Goal: Task Accomplishment & Management: Manage account settings

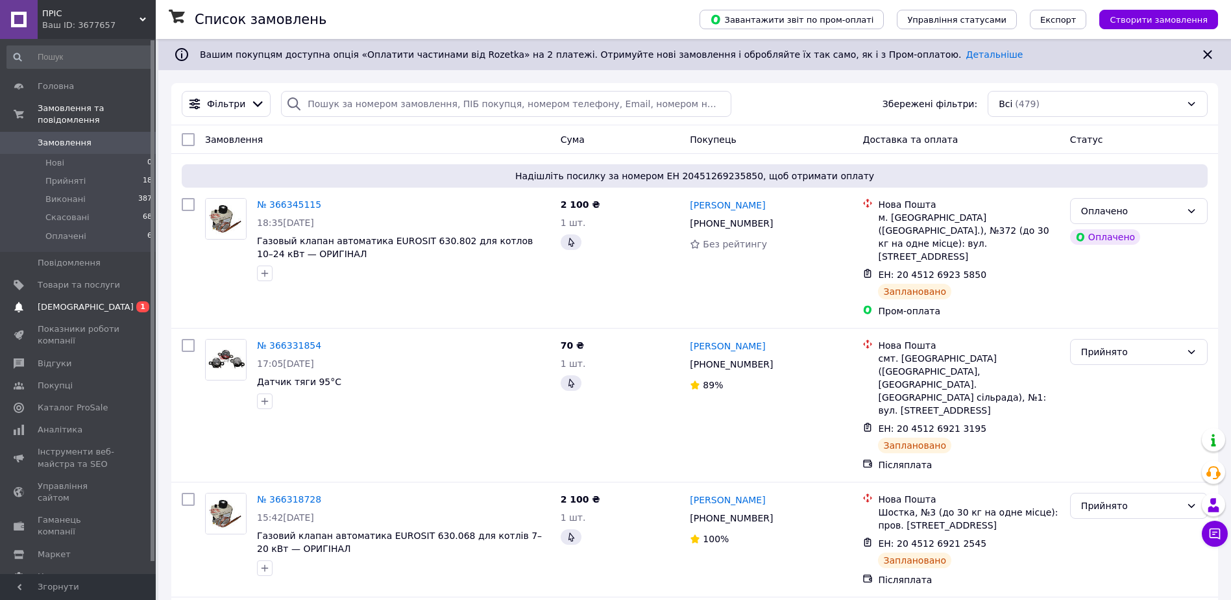
click at [94, 301] on span "[DEMOGRAPHIC_DATA]" at bounding box center [79, 307] width 82 height 12
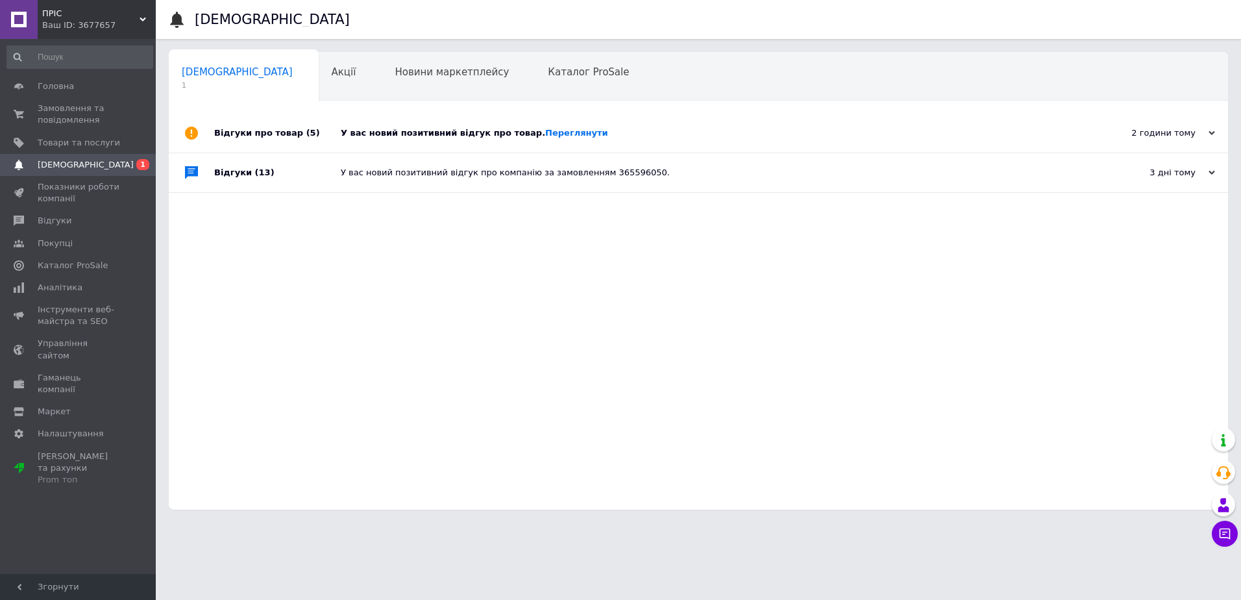
click at [460, 124] on div "У вас новий позитивний відгук про товар. Переглянути" at bounding box center [713, 133] width 745 height 39
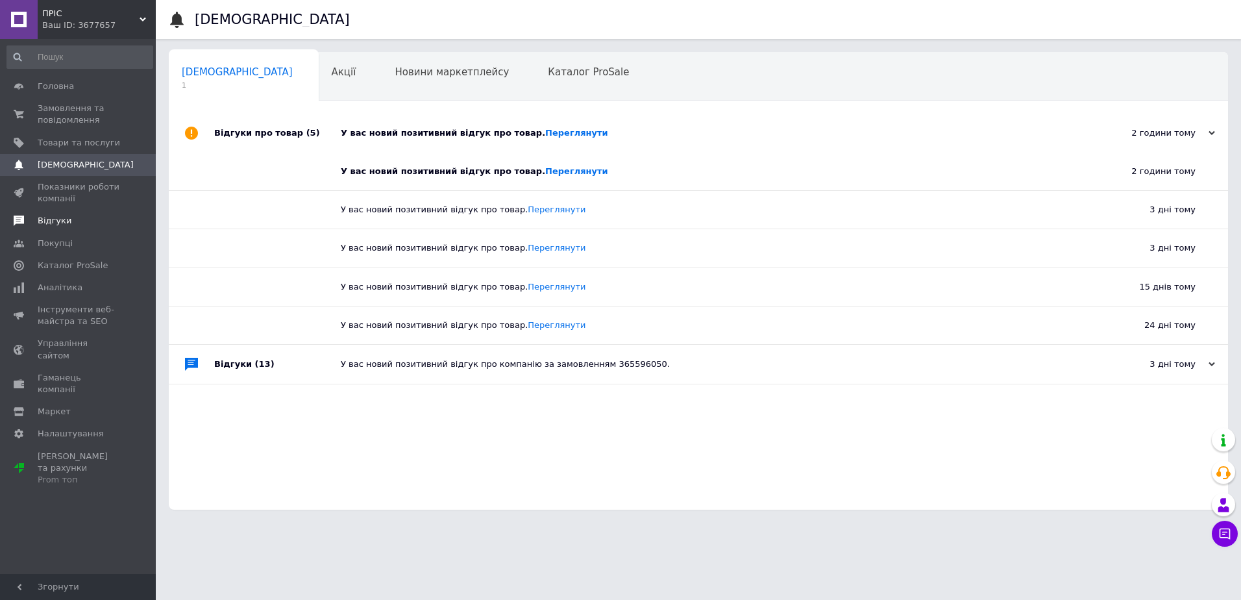
click at [55, 220] on span "Відгуки" at bounding box center [55, 221] width 34 height 12
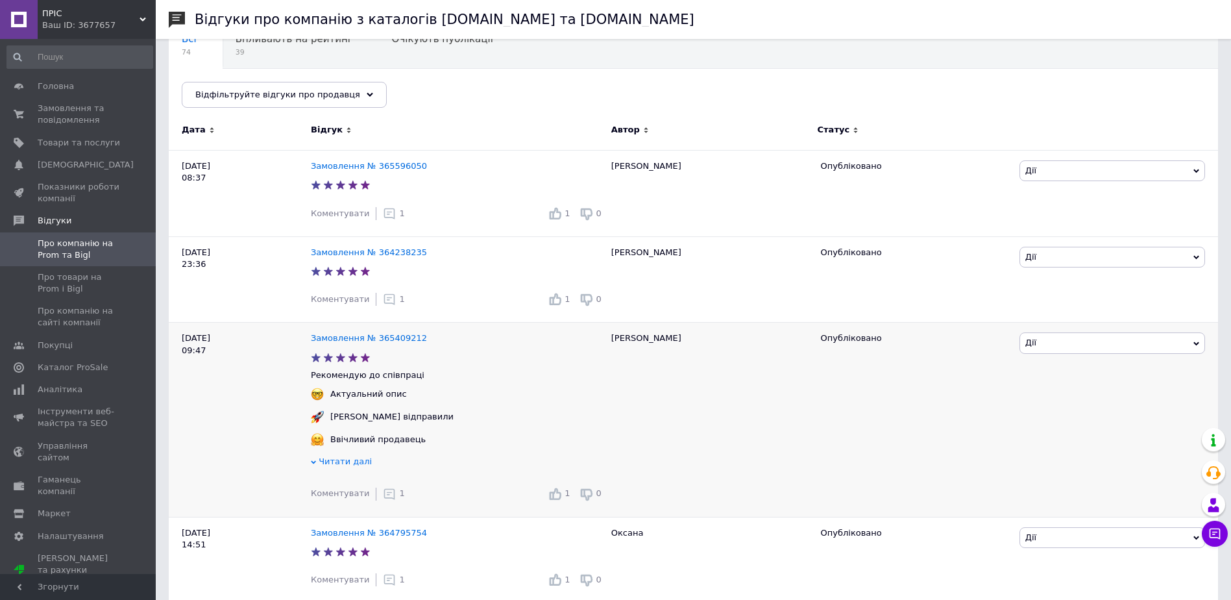
scroll to position [195, 0]
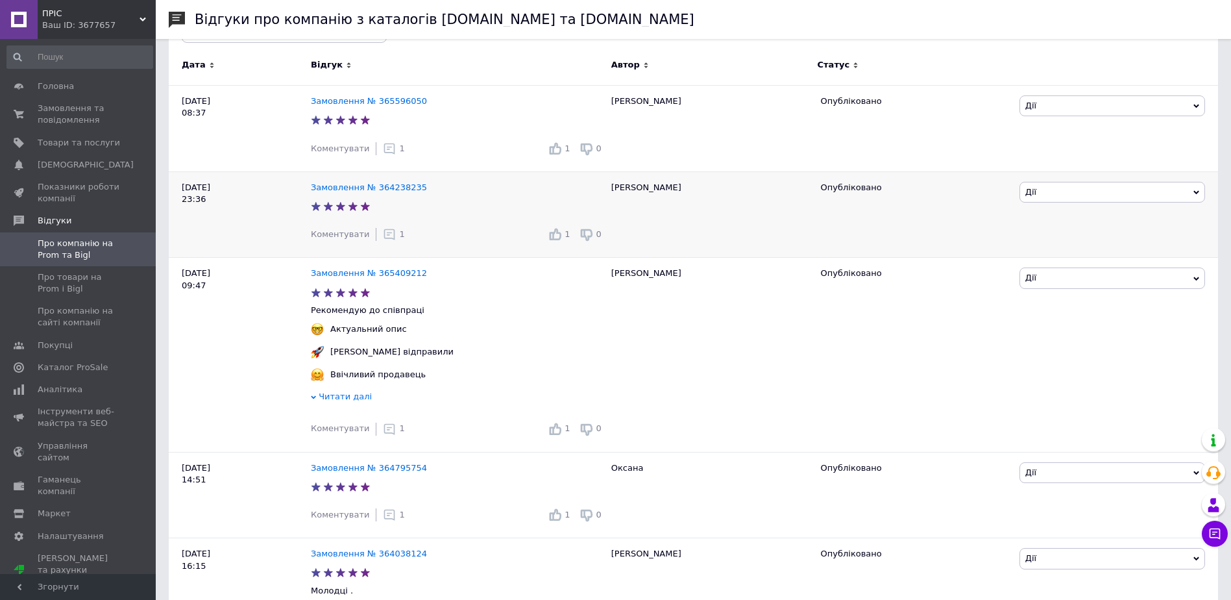
click at [383, 232] on icon at bounding box center [389, 234] width 13 height 13
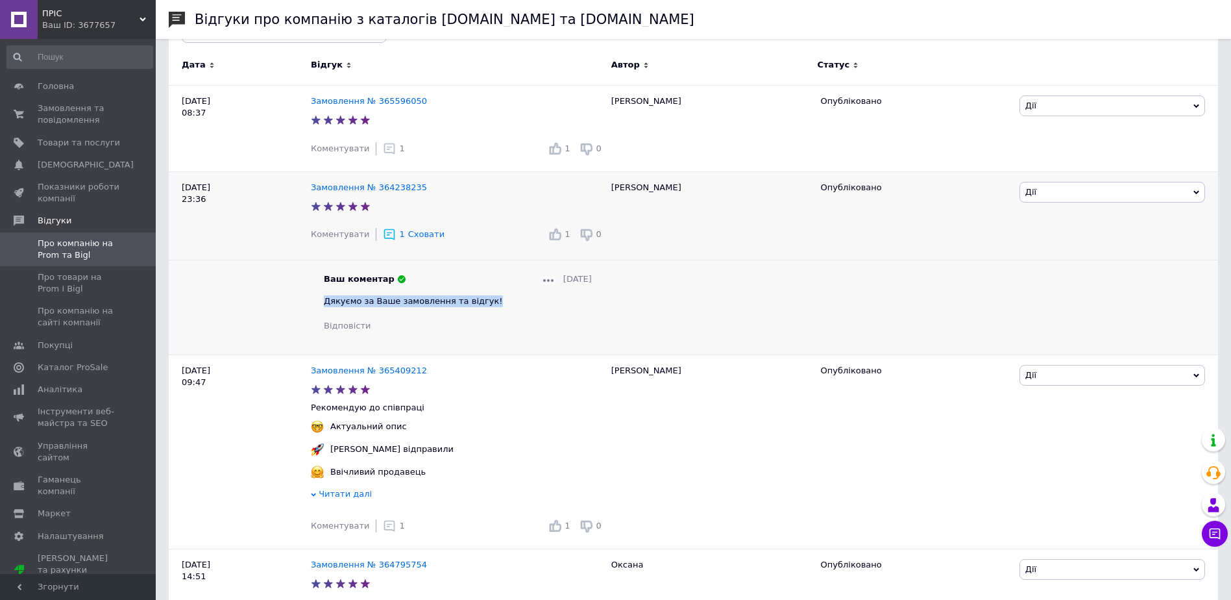
drag, startPoint x: 486, startPoint y: 307, endPoint x: 325, endPoint y: 302, distance: 161.7
click at [325, 302] on div "Дякуємо за Ваше замовлення та відгук!" at bounding box center [458, 301] width 268 height 12
copy span "Дякуємо за Ваше замовлення та відгук!"
click at [383, 149] on icon at bounding box center [389, 148] width 13 height 13
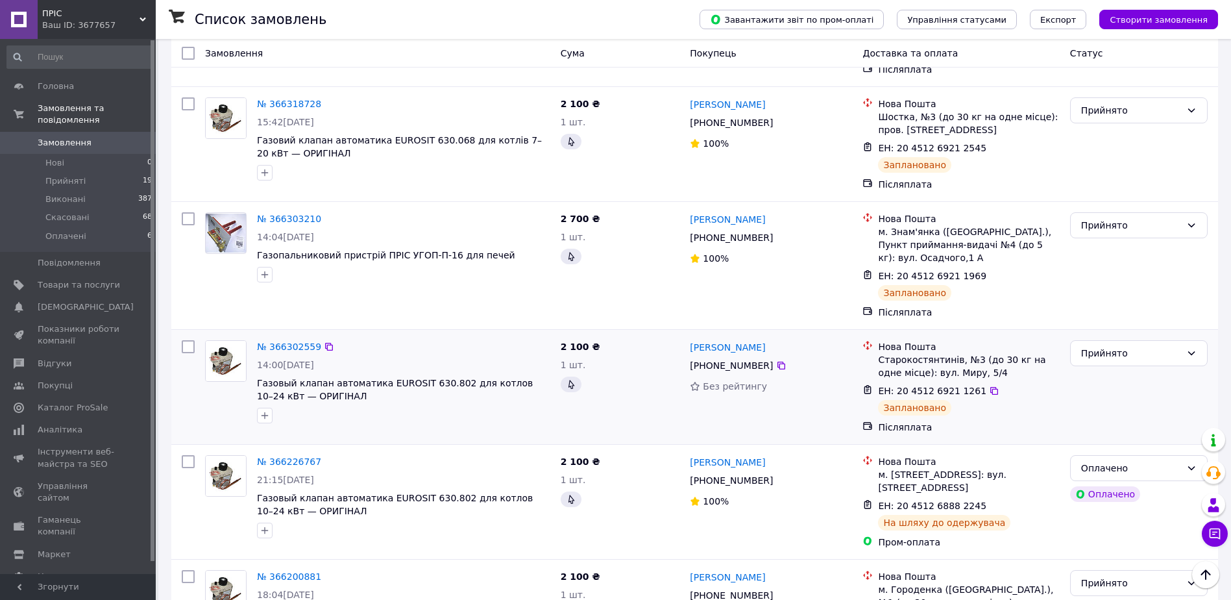
scroll to position [454, 0]
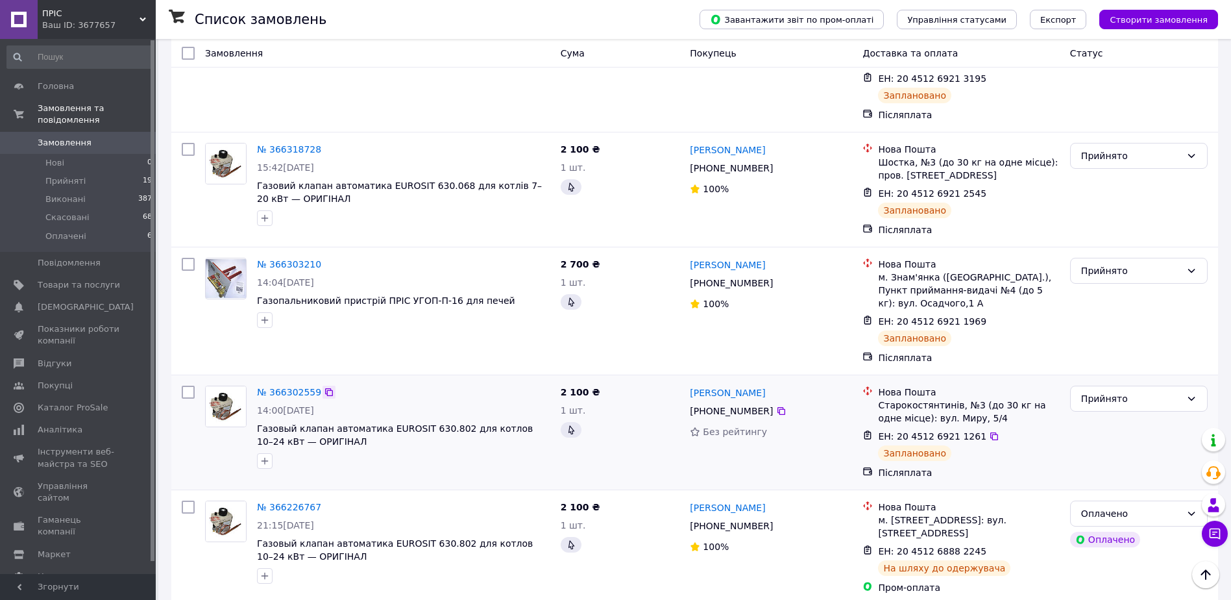
click at [324, 387] on icon at bounding box center [329, 392] width 10 height 10
drag, startPoint x: 776, startPoint y: 346, endPoint x: 690, endPoint y: 343, distance: 86.4
click at [690, 384] on div "[PERSON_NAME]" at bounding box center [771, 392] width 165 height 16
copy link "[PERSON_NAME]"
click at [778, 407] on icon at bounding box center [782, 411] width 8 height 8
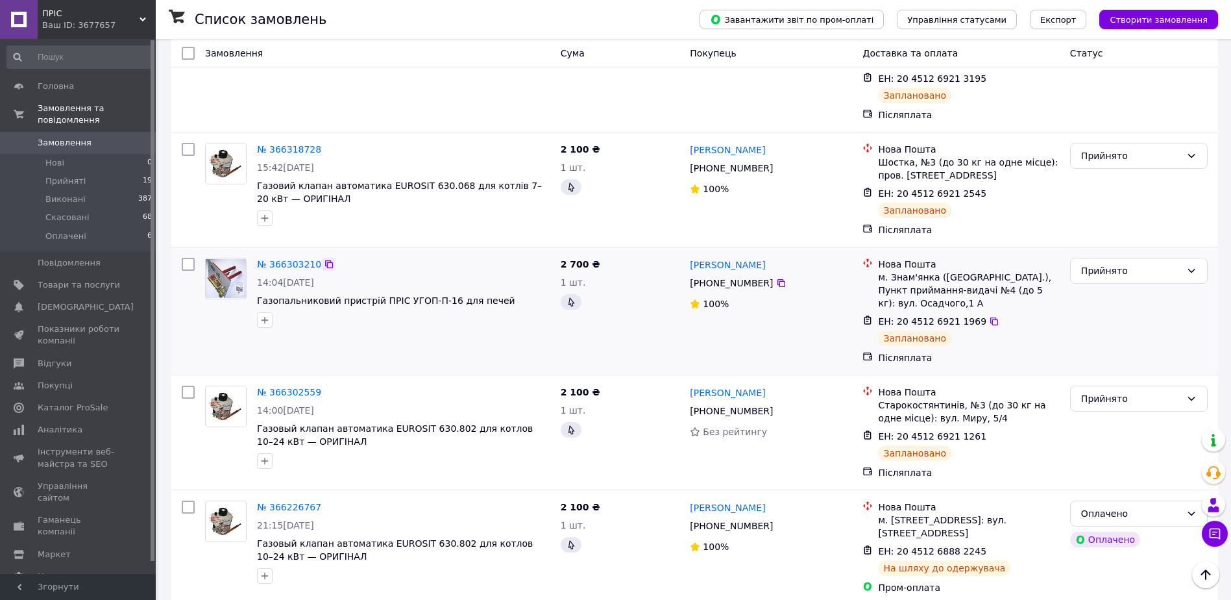
click at [325, 260] on icon at bounding box center [329, 264] width 8 height 8
drag, startPoint x: 773, startPoint y: 213, endPoint x: 689, endPoint y: 213, distance: 84.4
click at [689, 256] on div "[PERSON_NAME]" at bounding box center [771, 264] width 165 height 16
copy link "[PERSON_NAME]"
click at [778, 279] on icon at bounding box center [782, 283] width 8 height 8
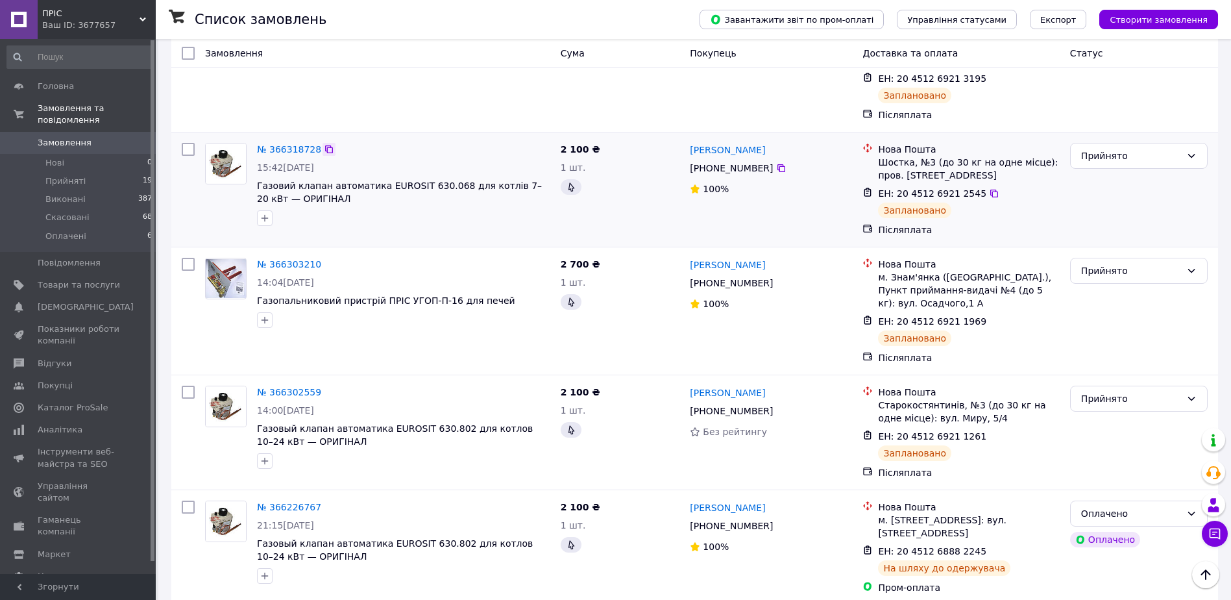
click at [324, 144] on icon at bounding box center [329, 149] width 10 height 10
drag, startPoint x: 748, startPoint y: 100, endPoint x: 689, endPoint y: 100, distance: 59.1
click at [689, 142] on div "[PERSON_NAME]" at bounding box center [771, 150] width 165 height 16
copy link "[PERSON_NAME]"
click at [776, 163] on icon at bounding box center [781, 168] width 10 height 10
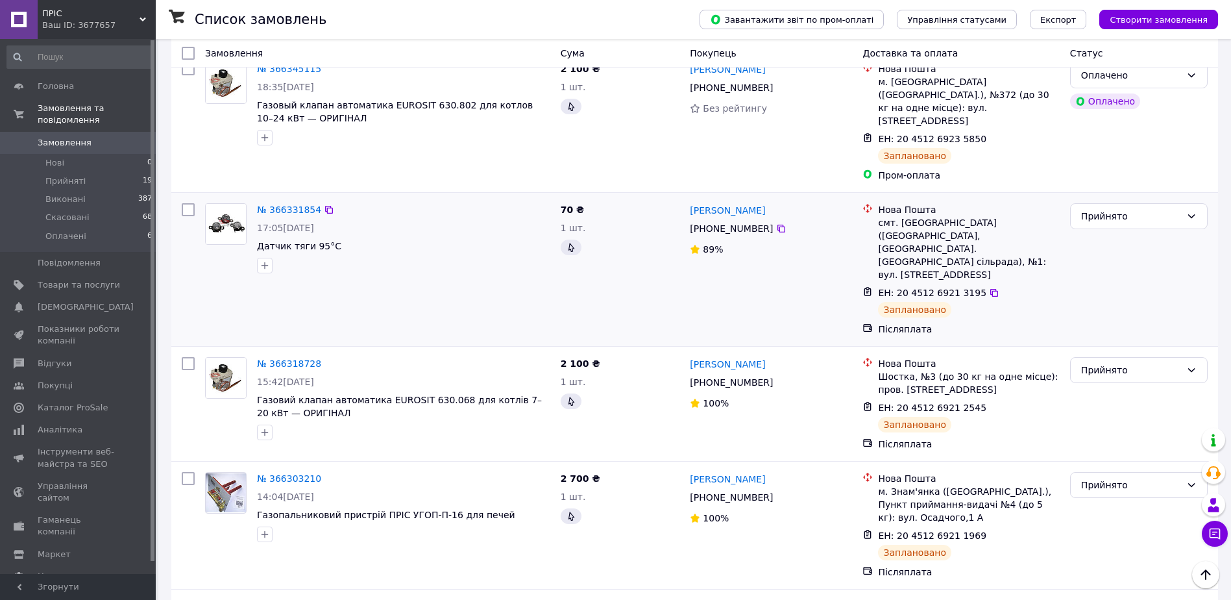
scroll to position [195, 0]
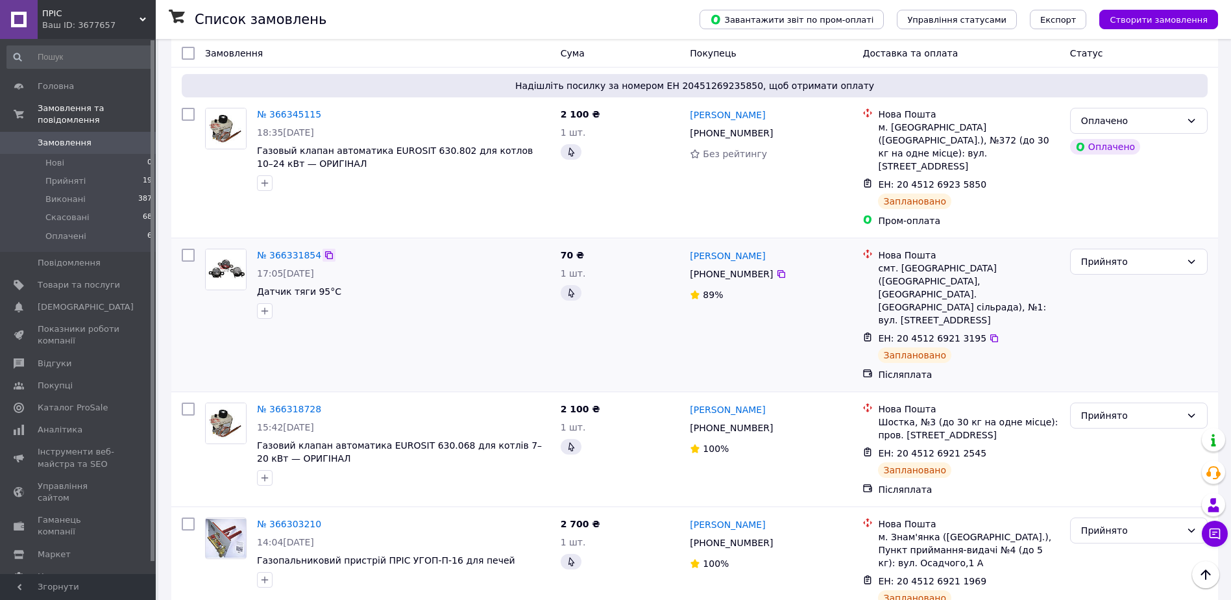
click at [325, 251] on icon at bounding box center [329, 255] width 8 height 8
drag, startPoint x: 751, startPoint y: 235, endPoint x: 691, endPoint y: 235, distance: 60.4
click at [691, 247] on div "[PERSON_NAME]" at bounding box center [771, 255] width 165 height 16
copy link "[PERSON_NAME]"
drag, startPoint x: 774, startPoint y: 252, endPoint x: 801, endPoint y: 241, distance: 28.6
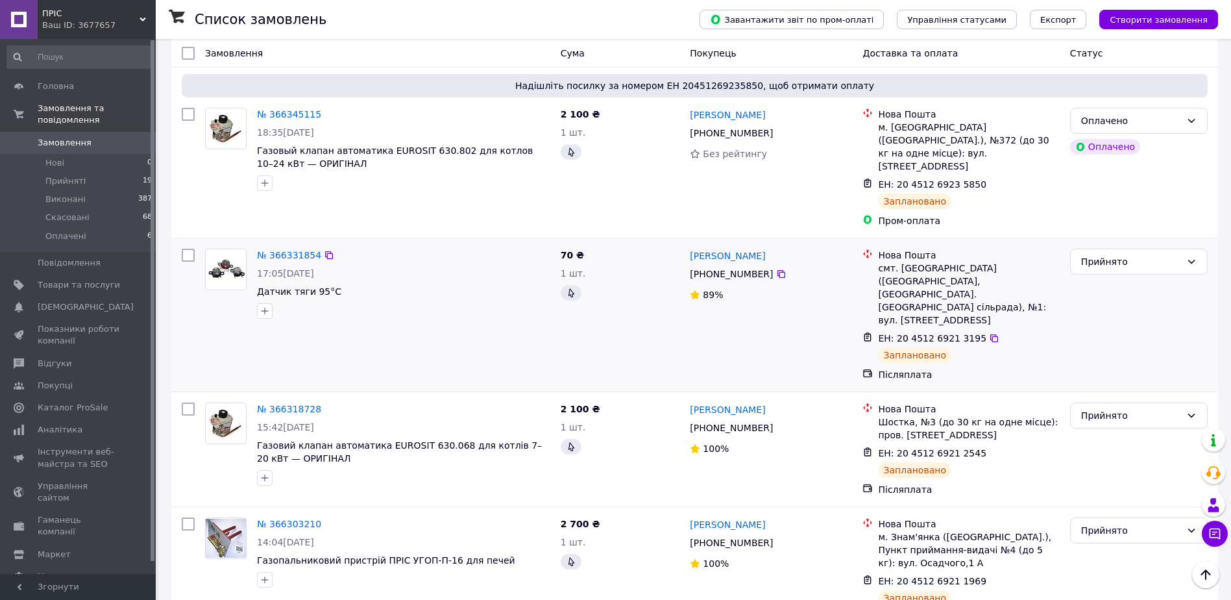
click at [778, 270] on icon at bounding box center [782, 274] width 8 height 8
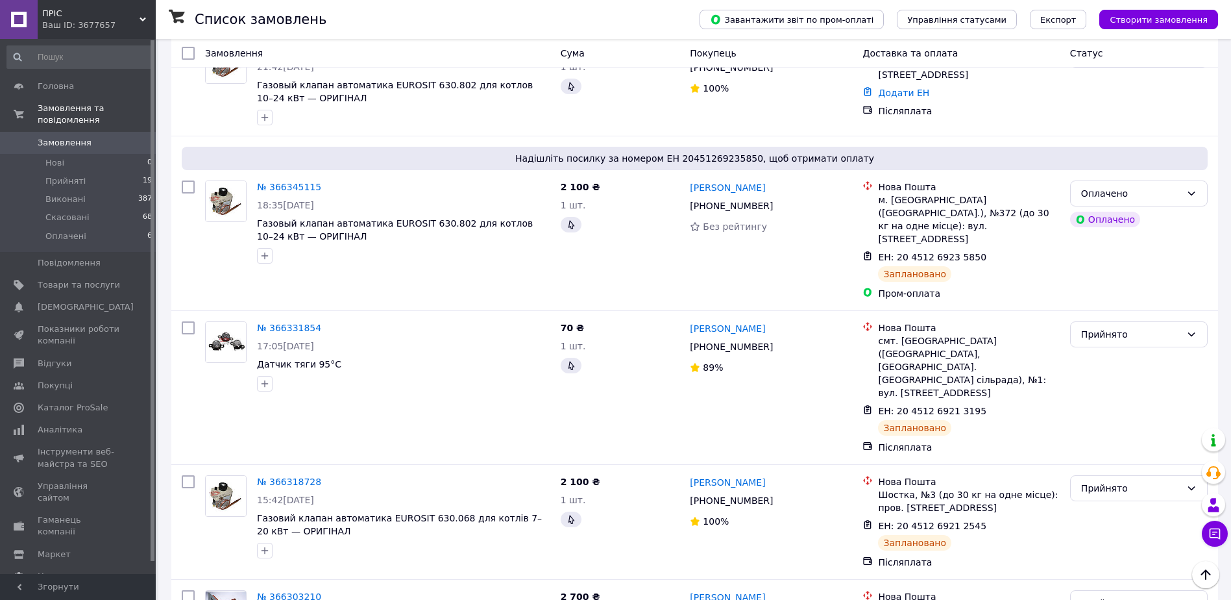
scroll to position [65, 0]
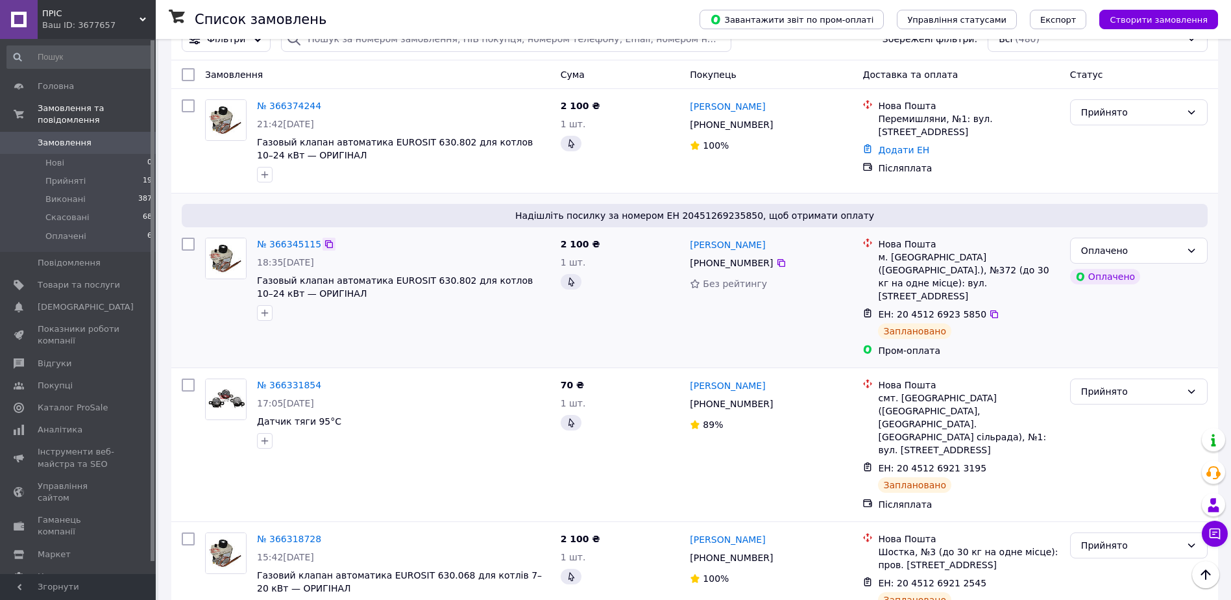
click at [324, 244] on icon at bounding box center [329, 244] width 10 height 10
drag, startPoint x: 769, startPoint y: 247, endPoint x: 689, endPoint y: 249, distance: 79.9
click at [689, 249] on div "[PERSON_NAME]" at bounding box center [771, 244] width 165 height 16
copy link "[PERSON_NAME]"
click at [778, 267] on icon at bounding box center [781, 263] width 10 height 10
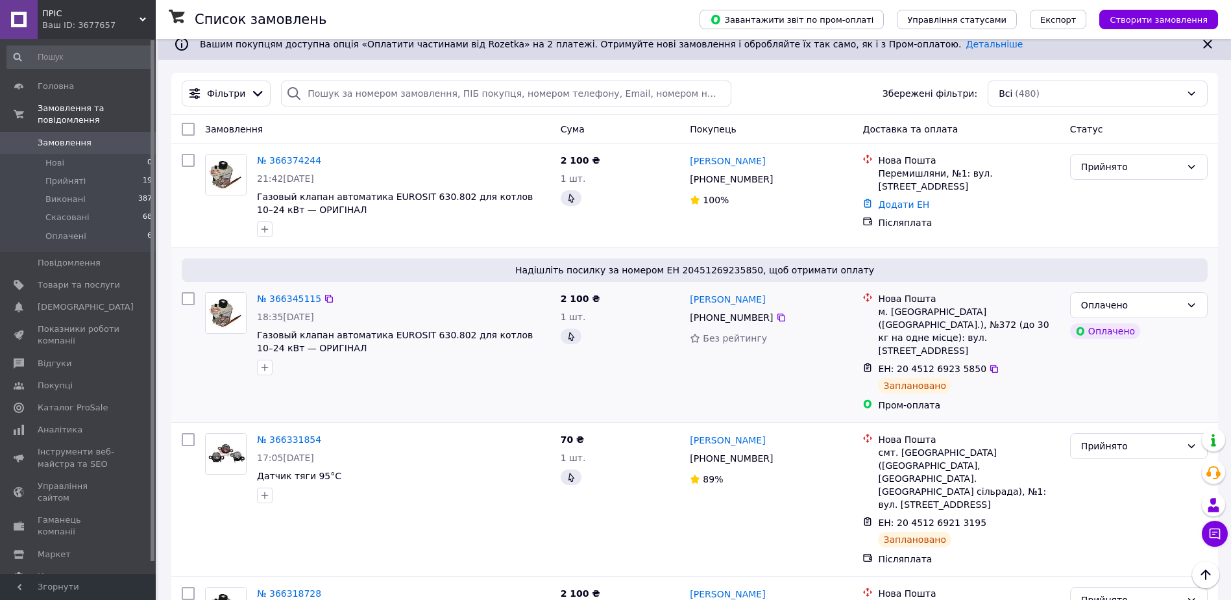
scroll to position [0, 0]
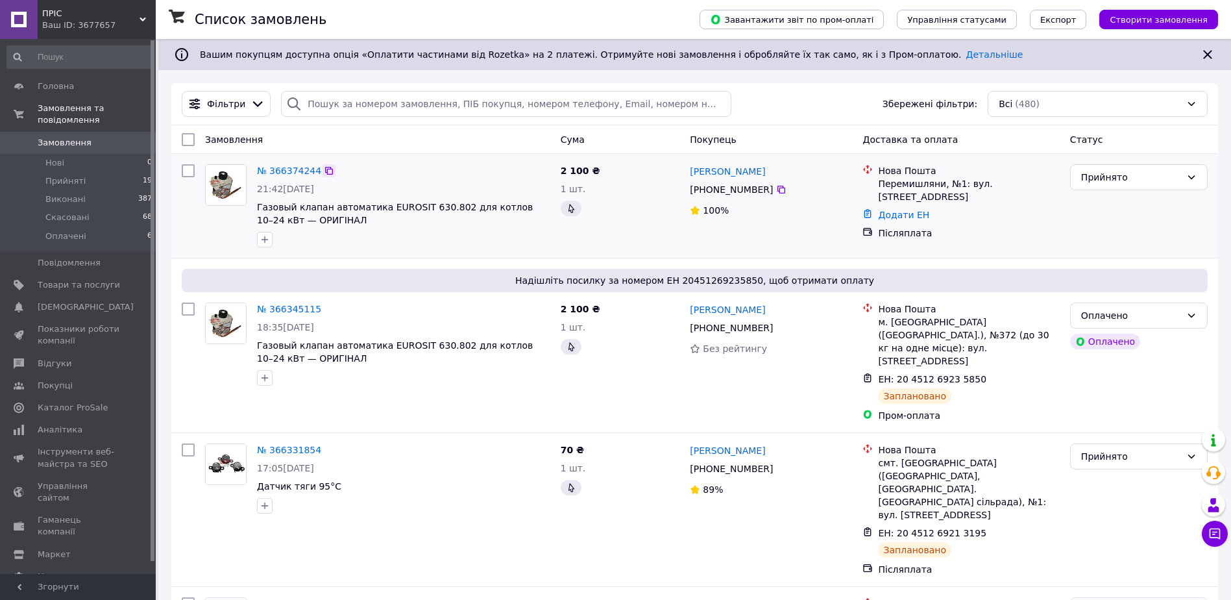
click at [325, 167] on icon at bounding box center [329, 171] width 10 height 10
drag, startPoint x: 753, startPoint y: 174, endPoint x: 691, endPoint y: 171, distance: 61.7
click at [691, 171] on div "[PERSON_NAME]" at bounding box center [771, 171] width 165 height 16
copy link "[PERSON_NAME]"
click at [776, 193] on icon at bounding box center [781, 189] width 10 height 10
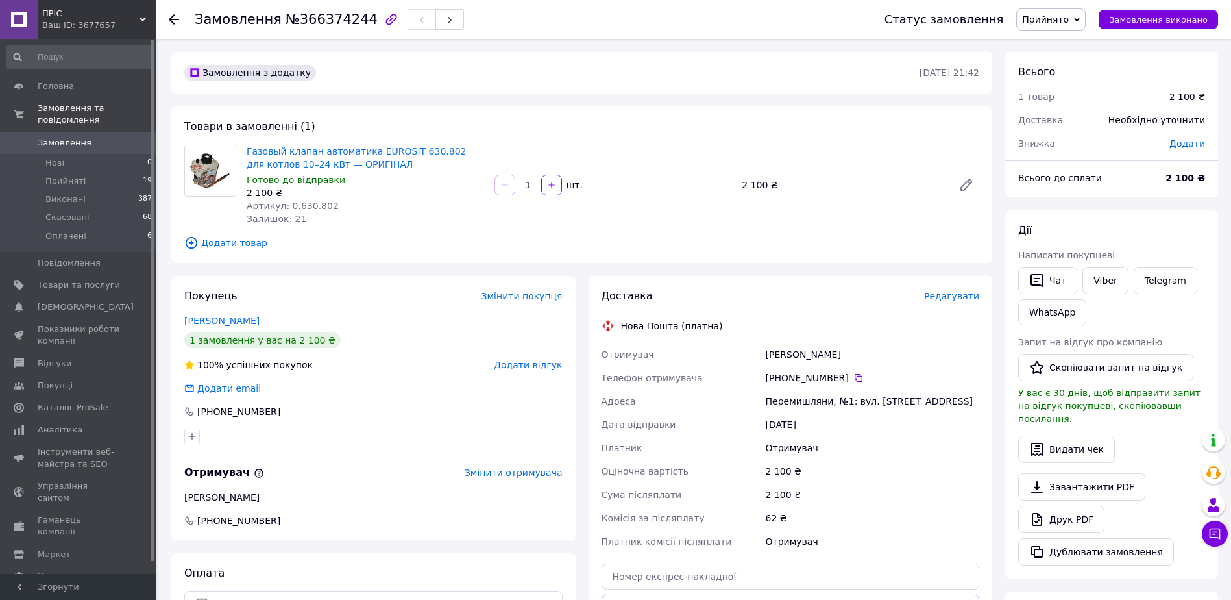
drag, startPoint x: 780, startPoint y: 376, endPoint x: 839, endPoint y: 380, distance: 59.2
click at [839, 380] on div "[PHONE_NUMBER]" at bounding box center [873, 377] width 214 height 13
copy div "0 99 304 48 18"
drag, startPoint x: 764, startPoint y: 354, endPoint x: 806, endPoint y: 356, distance: 41.6
click at [806, 356] on div "[PERSON_NAME]" at bounding box center [872, 354] width 219 height 23
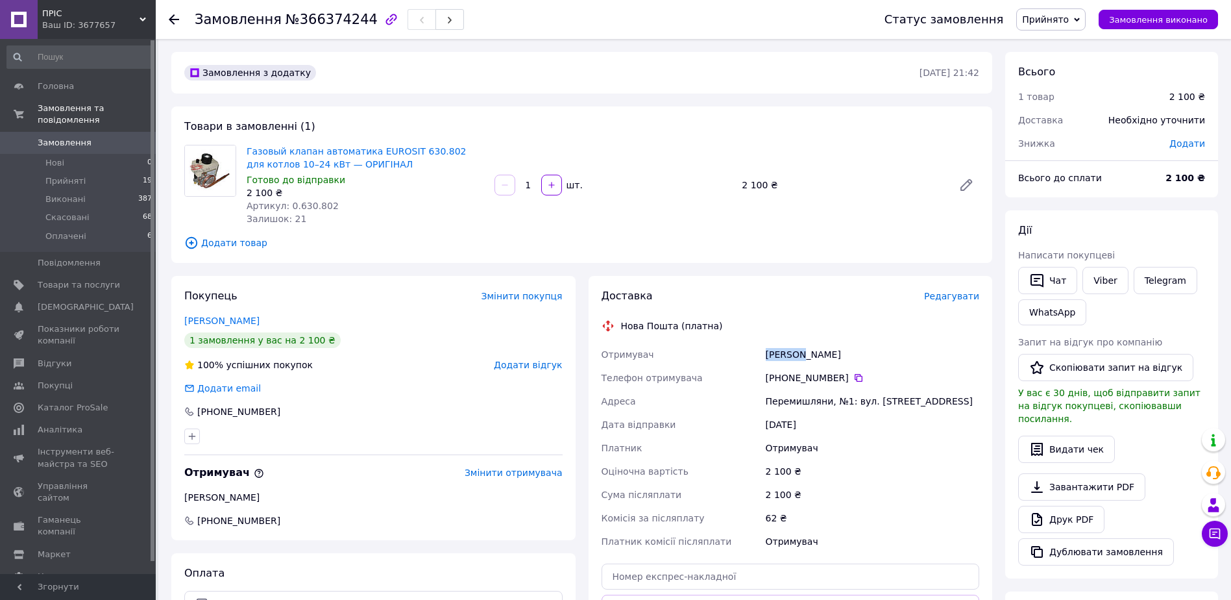
copy div "[PERSON_NAME]"
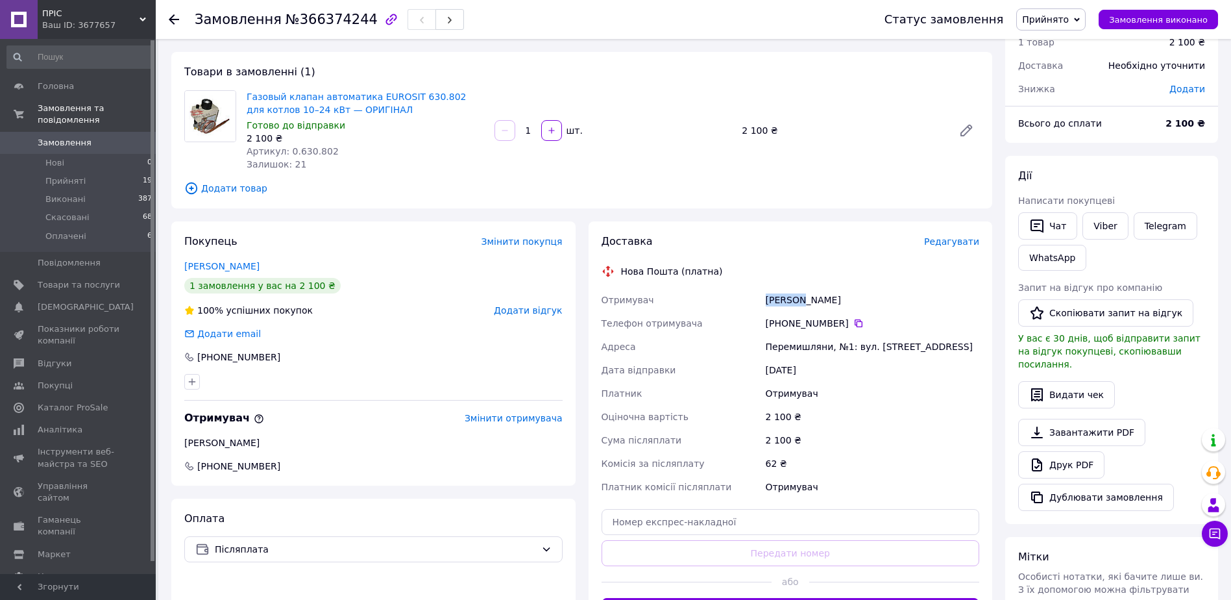
scroll to position [65, 0]
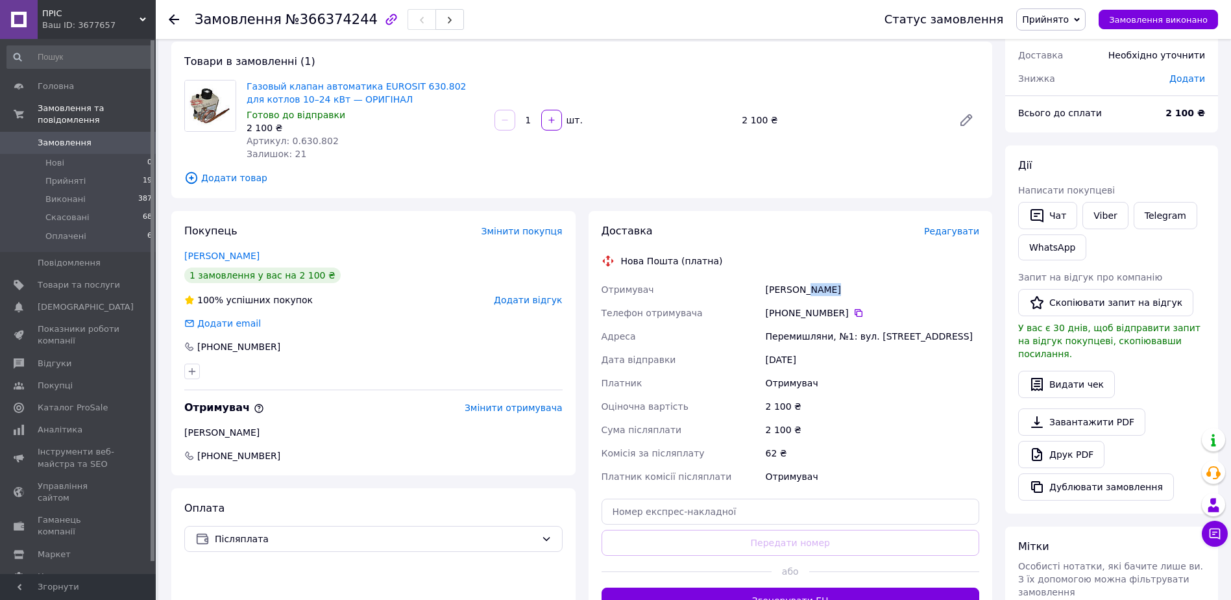
drag, startPoint x: 830, startPoint y: 290, endPoint x: 812, endPoint y: 293, distance: 18.5
click at [812, 293] on div "[PERSON_NAME]" at bounding box center [872, 289] width 219 height 23
copy div "Марія"
drag, startPoint x: 769, startPoint y: 338, endPoint x: 824, endPoint y: 339, distance: 55.9
click at [824, 339] on div "Перемишляни, №1: вул. [STREET_ADDRESS]" at bounding box center [872, 336] width 219 height 23
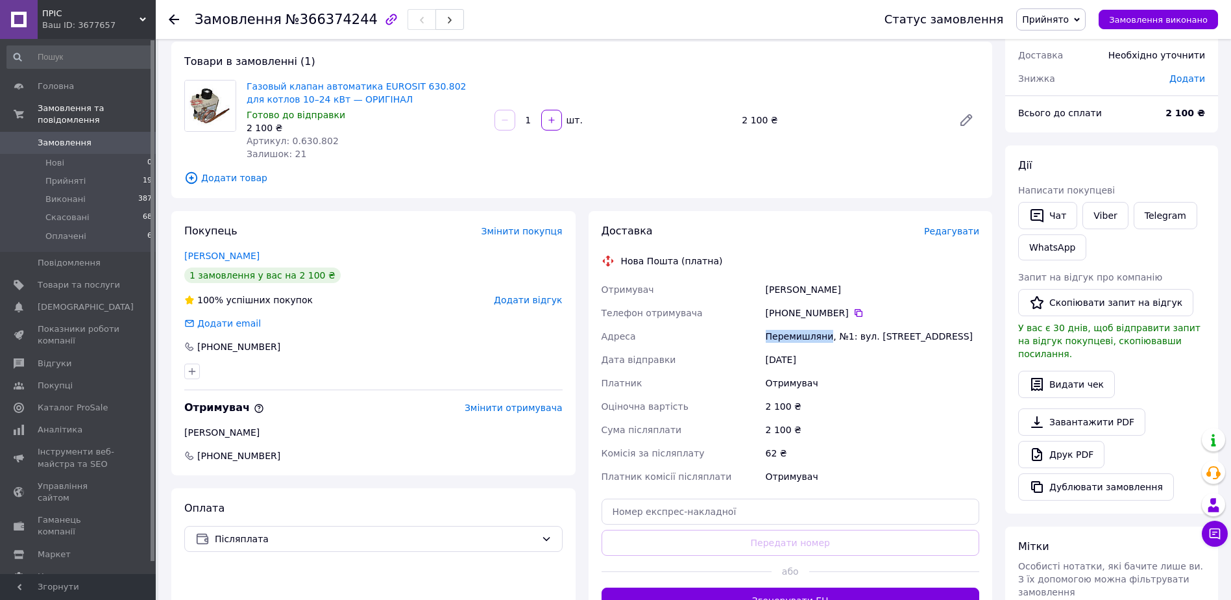
copy div "Перемишляни"
drag, startPoint x: 767, startPoint y: 293, endPoint x: 806, endPoint y: 295, distance: 39.0
click at [806, 295] on div "[PERSON_NAME]" at bounding box center [872, 289] width 219 height 23
copy div "[PERSON_NAME]"
click at [755, 505] on input "text" at bounding box center [791, 512] width 378 height 26
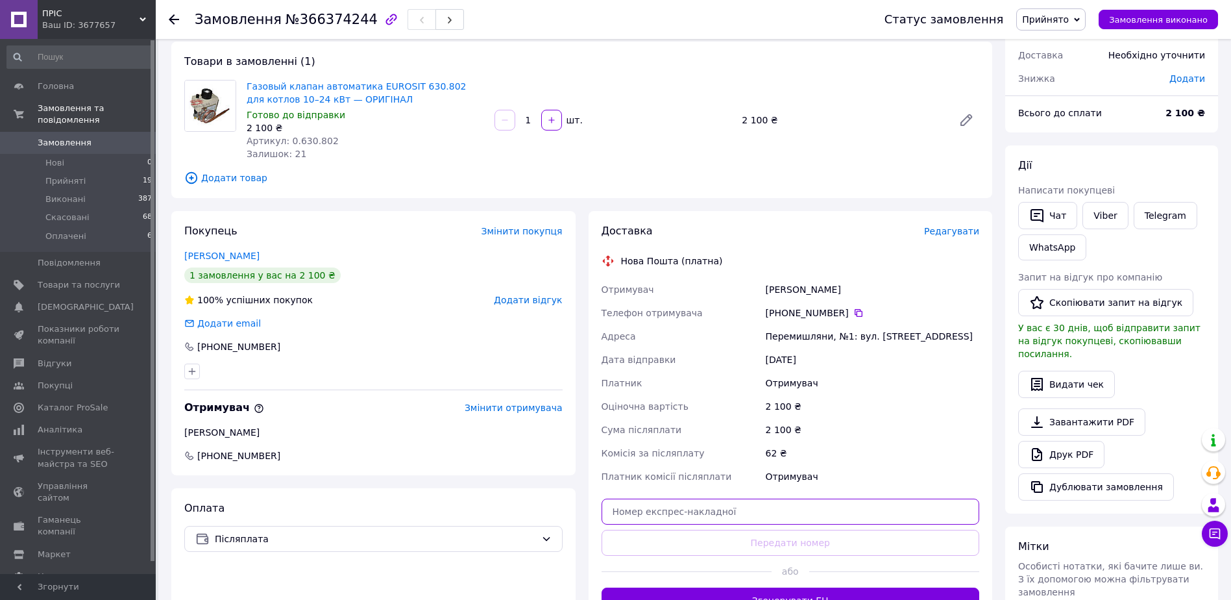
paste input "[PERSON_NAME]"
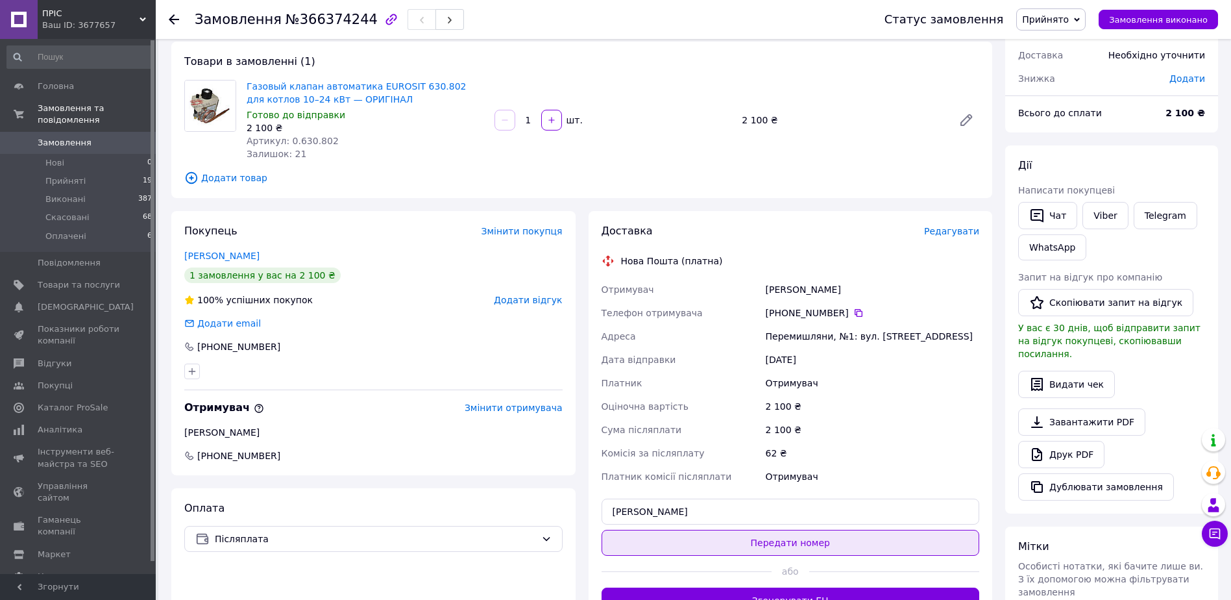
click at [780, 534] on button "Передати номер" at bounding box center [791, 543] width 378 height 26
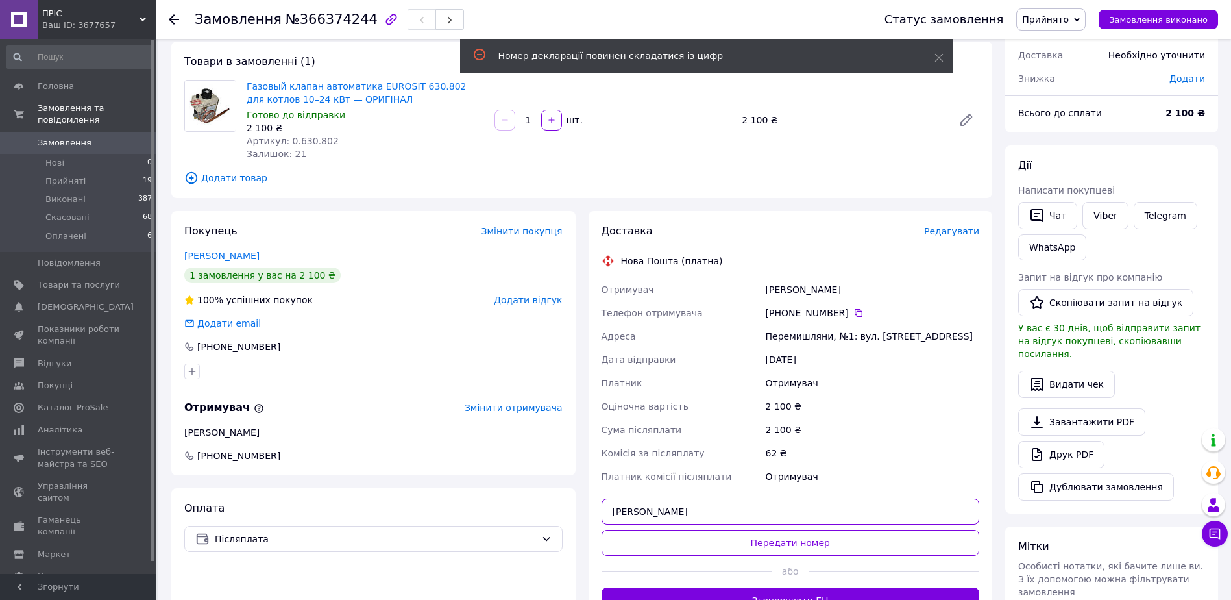
click at [686, 506] on input "[PERSON_NAME]" at bounding box center [791, 512] width 378 height 26
paste input "20451269282921"
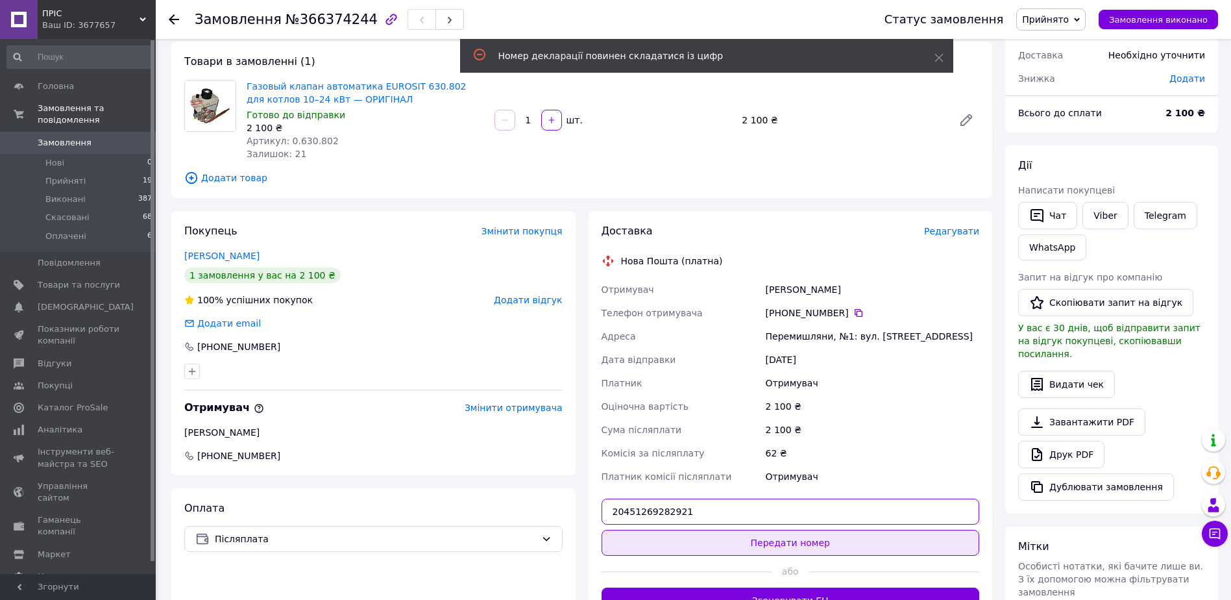
type input "20451269282921"
click at [734, 534] on button "Передати номер" at bounding box center [791, 543] width 378 height 26
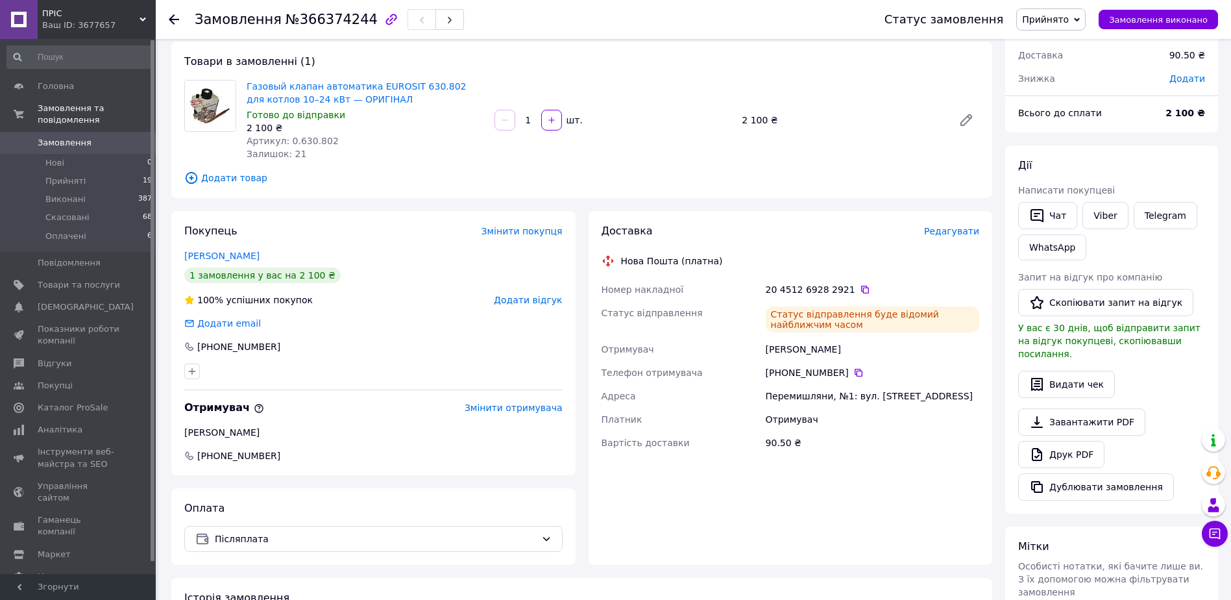
click at [173, 24] on use at bounding box center [174, 19] width 10 height 10
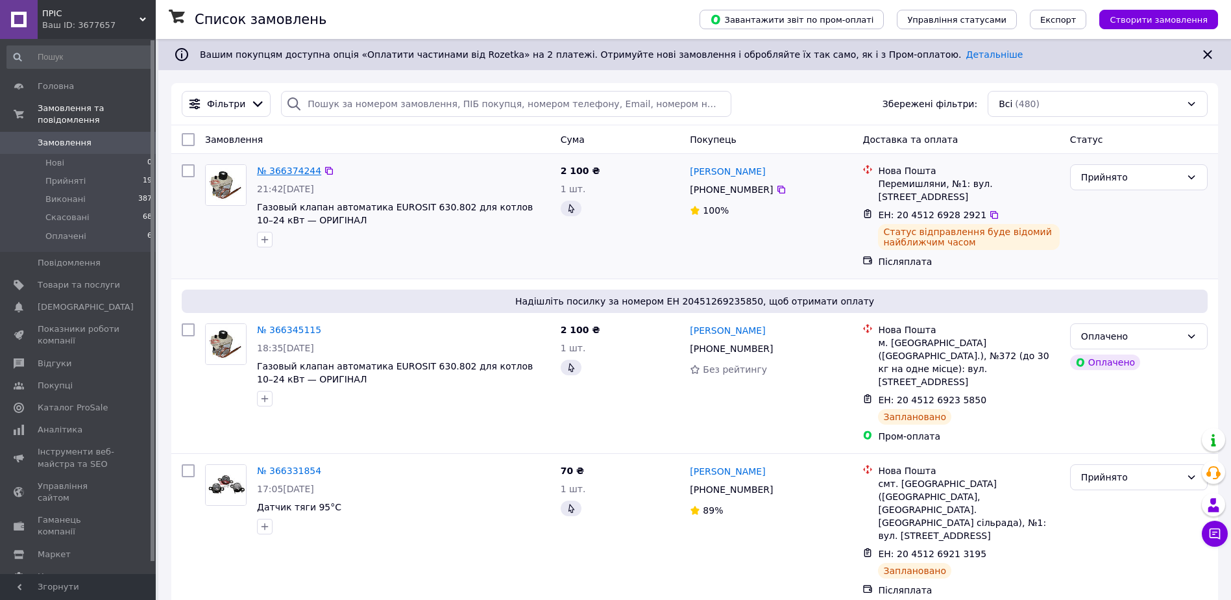
click at [303, 167] on link "№ 366374244" at bounding box center [289, 171] width 64 height 10
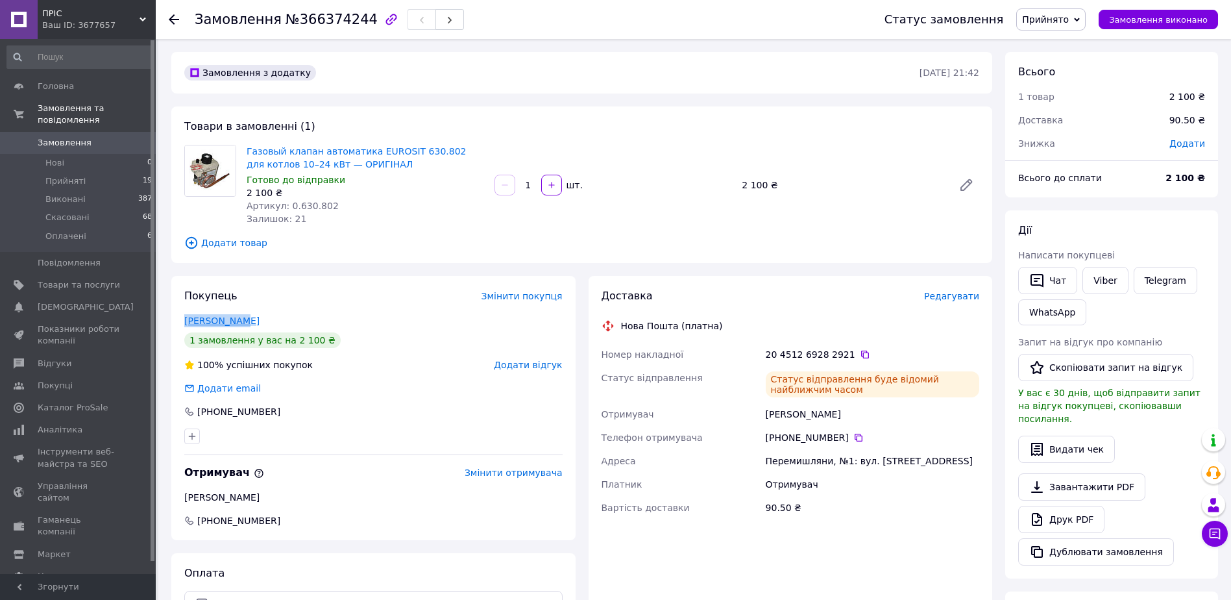
drag, startPoint x: 238, startPoint y: 317, endPoint x: 186, endPoint y: 319, distance: 51.9
click at [186, 319] on div "[PERSON_NAME]" at bounding box center [373, 320] width 378 height 13
copy link "[PERSON_NAME]"
click at [411, 312] on div "Покупець Змінити покупця [PERSON_NAME] 1 замовлення у вас на 2 100 ₴ 100% успіш…" at bounding box center [373, 408] width 404 height 264
click at [78, 137] on link "Замовлення 0" at bounding box center [80, 143] width 160 height 22
